Goal: Check status: Check status

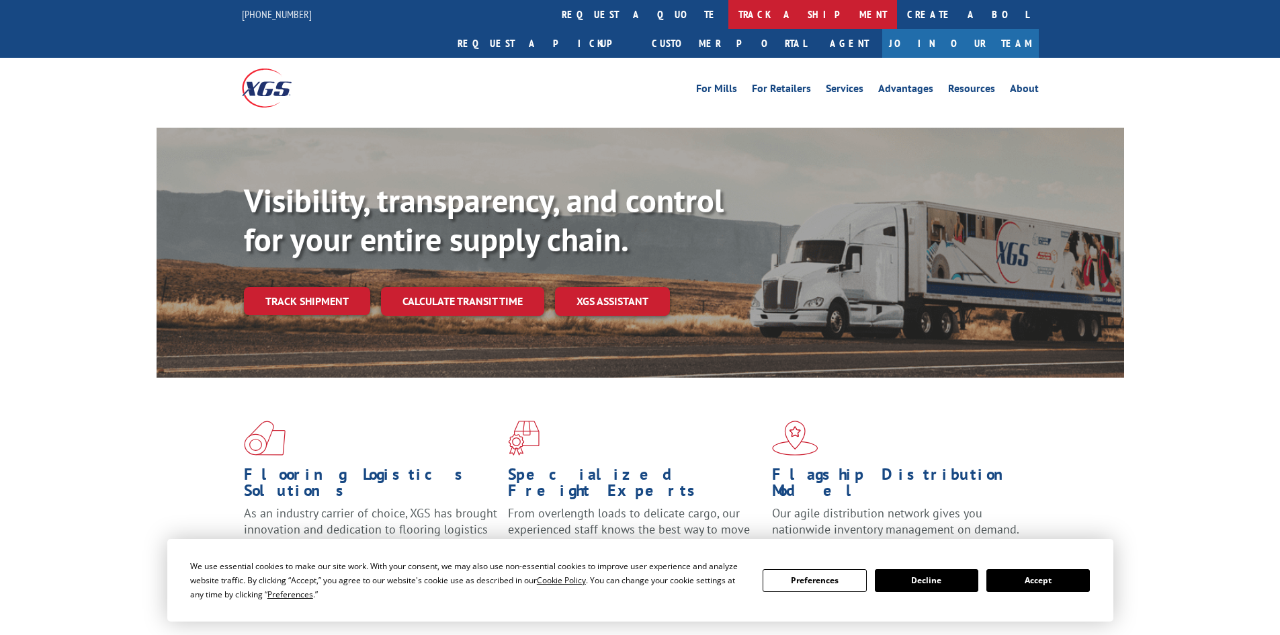
click at [728, 13] on link "track a shipment" at bounding box center [812, 14] width 169 height 29
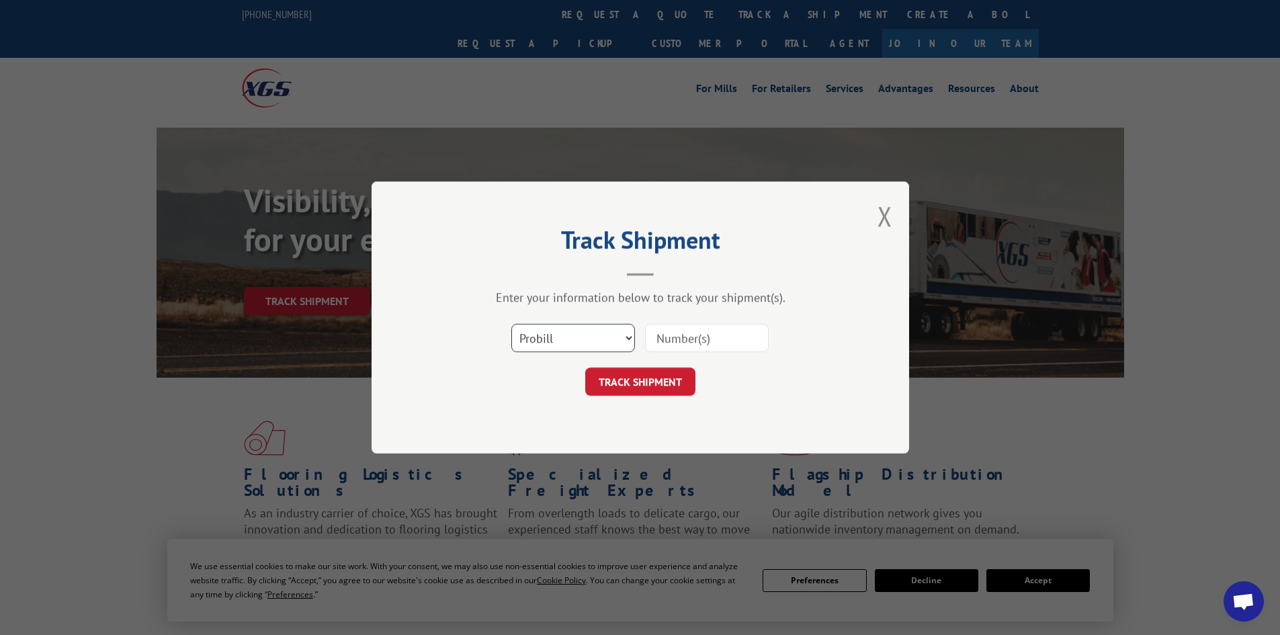
click at [563, 334] on select "Select category... Probill BOL PO" at bounding box center [573, 338] width 124 height 28
click at [699, 342] on input at bounding box center [707, 338] width 124 height 28
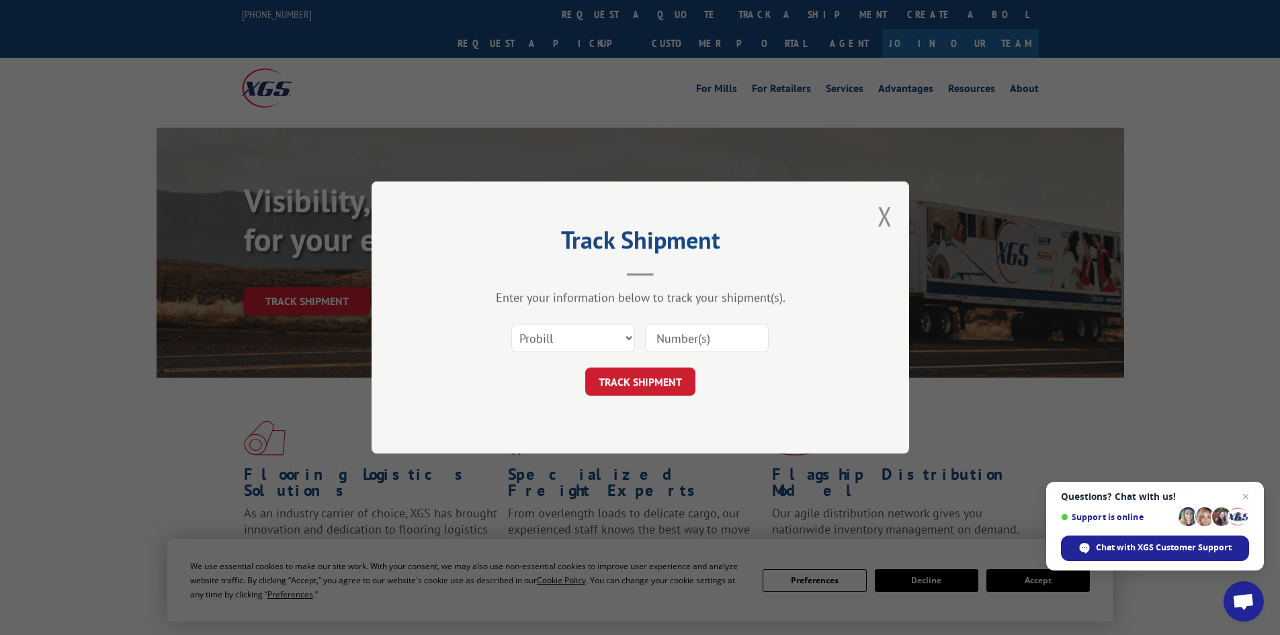
paste input "5562590"
type input "5562590"
click at [653, 382] on button "TRACK SHIPMENT" at bounding box center [640, 382] width 110 height 28
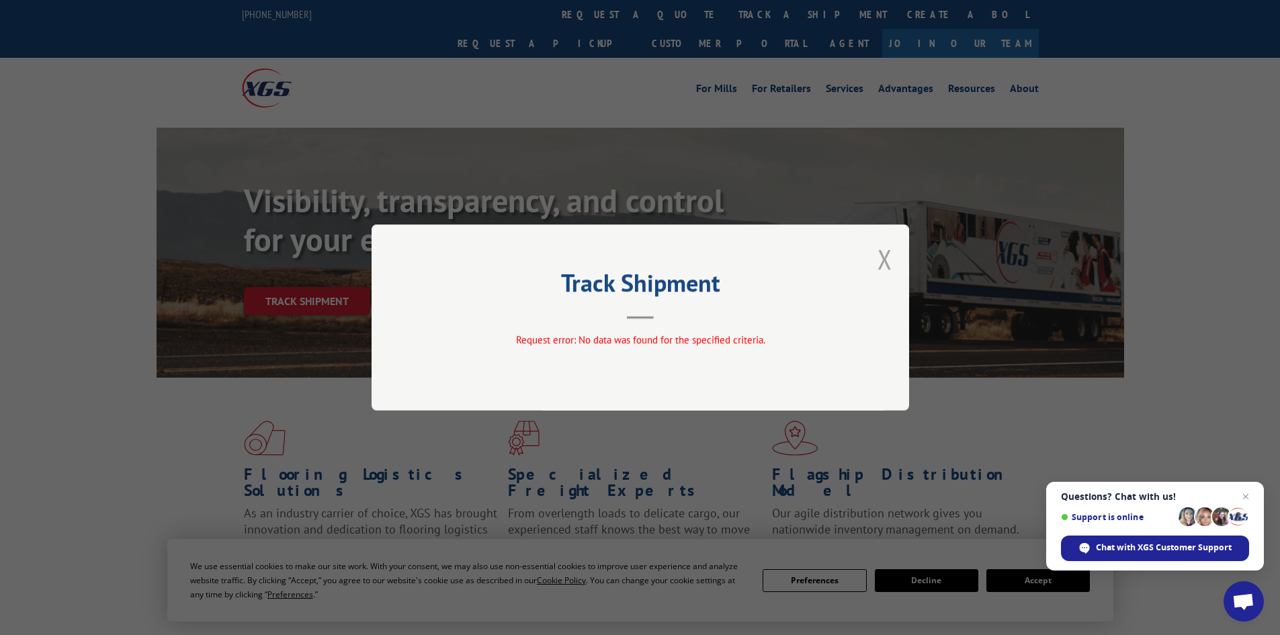
click at [887, 257] on button "Close modal" at bounding box center [885, 259] width 15 height 36
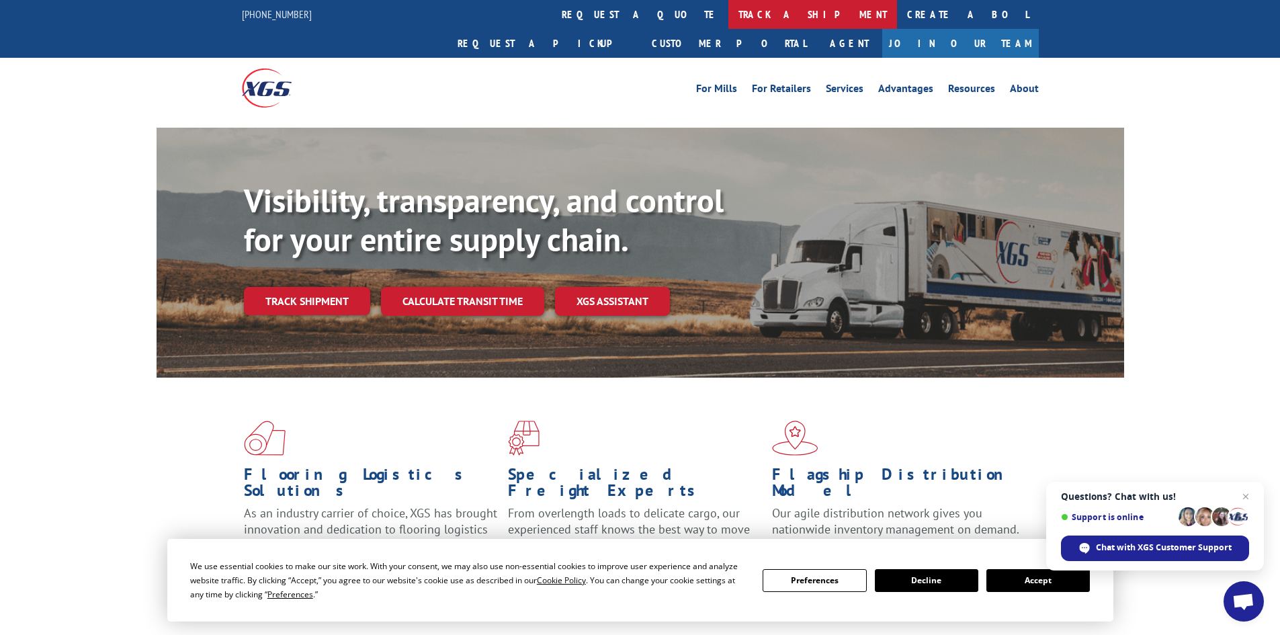
click at [728, 2] on link "track a shipment" at bounding box center [812, 14] width 169 height 29
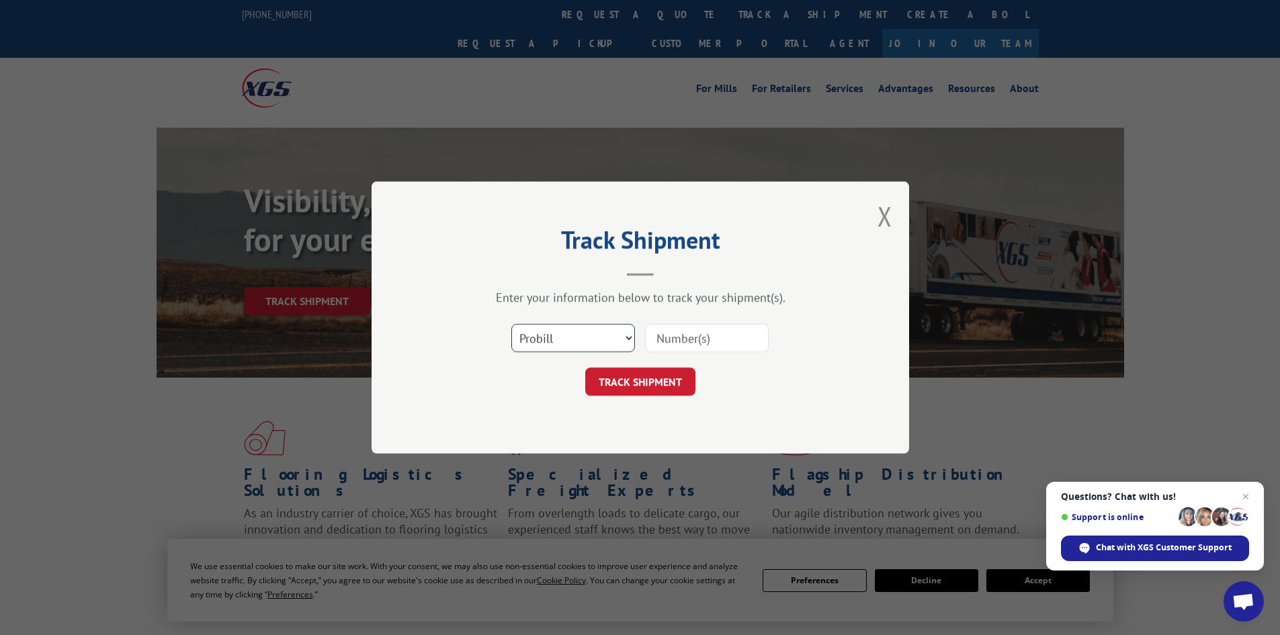
click at [560, 335] on select "Select category... Probill BOL PO" at bounding box center [573, 338] width 124 height 28
select select "bol"
click at [511, 324] on select "Select category... Probill BOL PO" at bounding box center [573, 338] width 124 height 28
click at [694, 349] on input at bounding box center [707, 338] width 124 height 28
paste input "5562590"
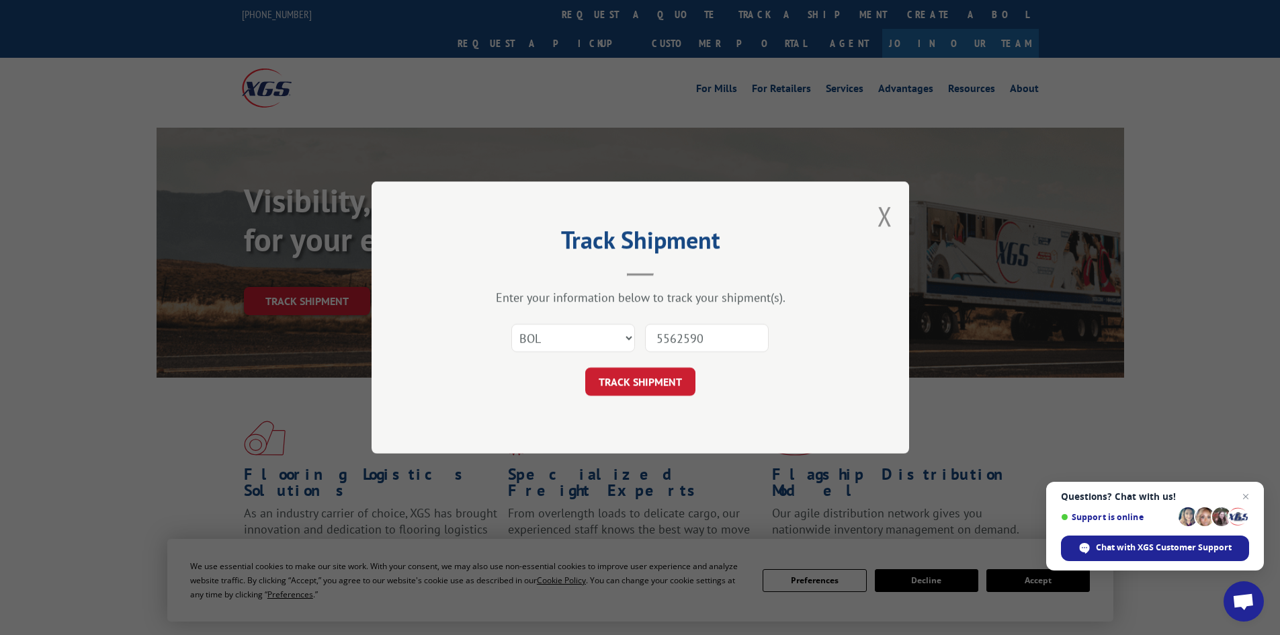
type input "5562590"
click at [650, 398] on div "Track Shipment Enter your information below to track your shipment(s). Select c…" at bounding box center [641, 317] width 538 height 272
click at [653, 380] on button "TRACK SHIPMENT" at bounding box center [640, 382] width 110 height 28
